Goal: Check status: Check status

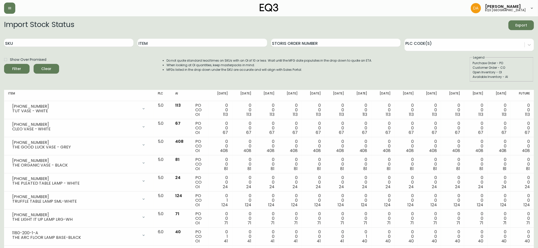
click at [150, 38] on div "Item" at bounding box center [202, 43] width 129 height 17
click at [153, 39] on input "Item" at bounding box center [202, 43] width 129 height 8
type input "KACIA"
click at [4, 64] on button "Filter" at bounding box center [16, 69] width 25 height 10
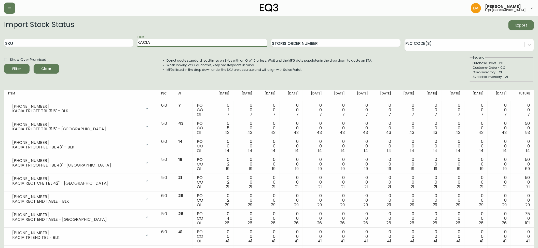
drag, startPoint x: 172, startPoint y: 40, endPoint x: 0, endPoint y: 10, distance: 175.0
type input "MESA"
click at [4, 64] on button "Filter" at bounding box center [16, 69] width 25 height 10
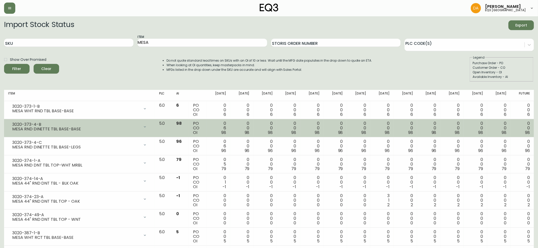
click at [60, 127] on div "MESA RND DINETTE TBL BASE-BASE" at bounding box center [76, 129] width 128 height 5
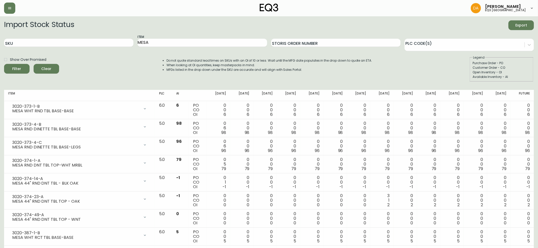
click at [526, 61] on div "Purchase Order - PO" at bounding box center [502, 63] width 58 height 5
click at [129, 65] on div "Show Over Promised Filter Clear Do not quote standard lead times on SKUs with a…" at bounding box center [269, 68] width 530 height 26
